Goal: Find specific page/section: Find specific page/section

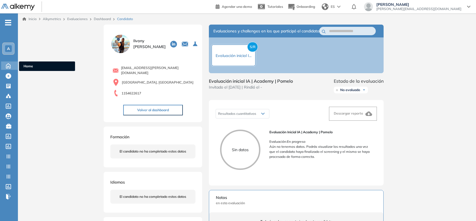
click at [12, 63] on icon at bounding box center [8, 65] width 10 height 7
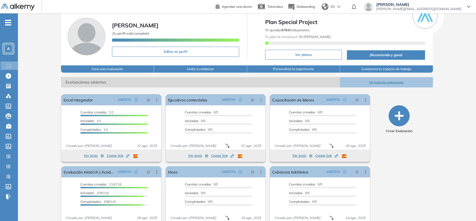
scroll to position [39, 0]
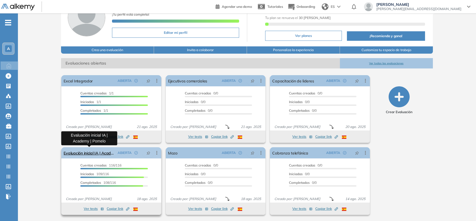
click at [108, 155] on link "Evaluación inicial IA | Academy | Pomelo" at bounding box center [89, 152] width 52 height 11
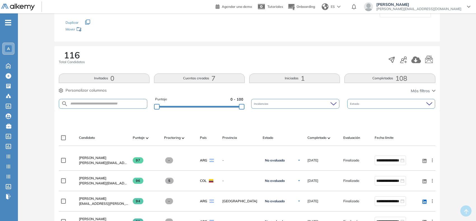
scroll to position [70, 0]
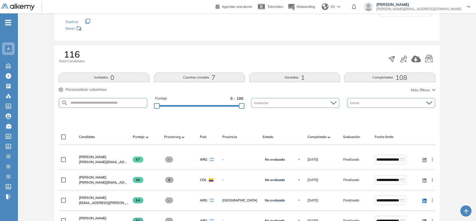
click at [292, 78] on button "Iniciadas 1" at bounding box center [294, 78] width 91 height 10
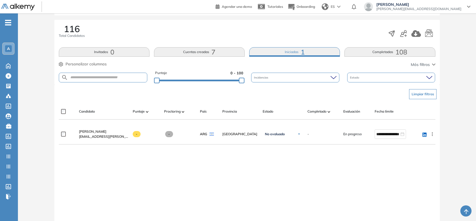
scroll to position [105, 0]
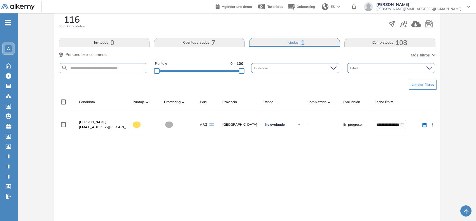
click at [206, 41] on button "Cuentas creadas 7" at bounding box center [199, 43] width 91 height 10
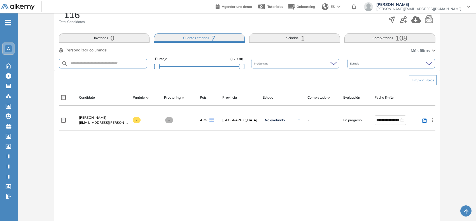
scroll to position [128, 0]
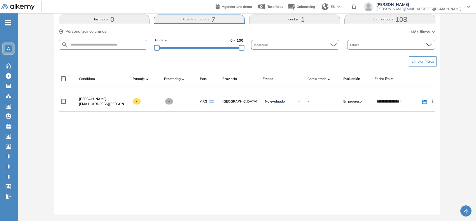
click at [223, 20] on button "Cuentas creadas 7" at bounding box center [199, 20] width 91 height 10
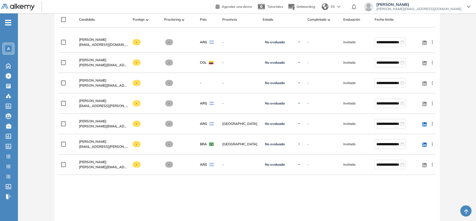
scroll to position [175, 0]
